Goal: Obtain resource: Download file/media

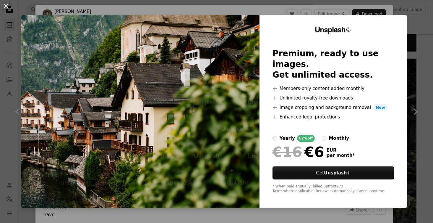
scroll to position [836, 0]
click at [420, 25] on div "An X shape Unsplash+ Premium, ready to use images. Get unlimited access. A plus…" at bounding box center [216, 111] width 433 height 223
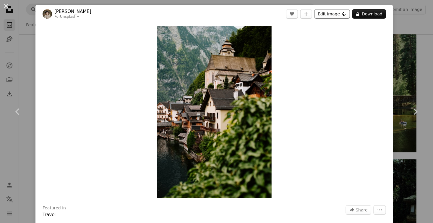
click at [344, 16] on icon "Plus sign for Unsplash+" at bounding box center [344, 14] width 5 height 5
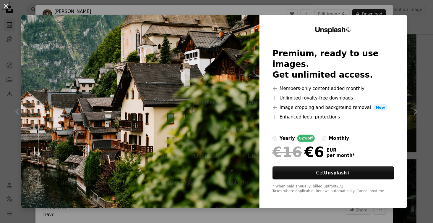
click at [417, 23] on div "An X shape Unsplash+ Premium, ready to use images. Get unlimited access. A plus…" at bounding box center [216, 111] width 433 height 223
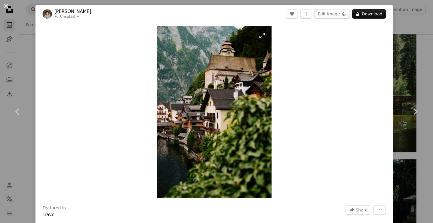
click at [264, 37] on img "Zoom in on this image" at bounding box center [214, 112] width 115 height 172
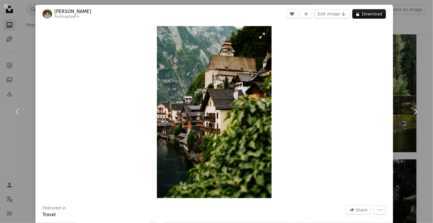
click at [252, 119] on img "Zoom in on this image" at bounding box center [214, 112] width 115 height 172
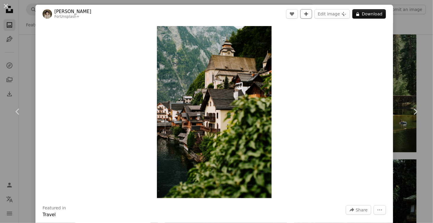
click at [307, 13] on button "A plus sign" at bounding box center [307, 13] width 12 height 9
